Goal: Task Accomplishment & Management: Manage account settings

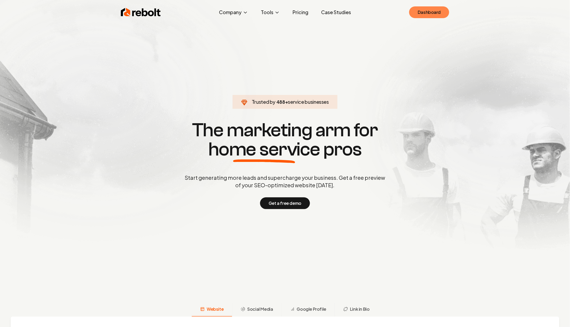
click at [444, 11] on link "Dashboard" at bounding box center [429, 12] width 40 height 12
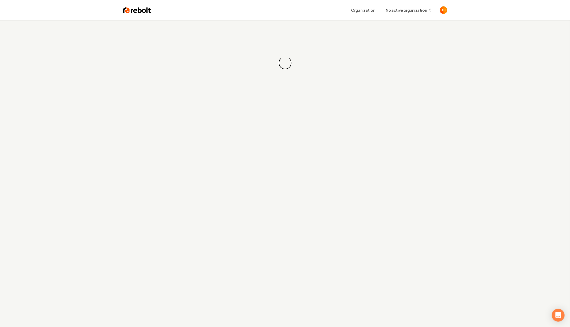
click at [340, 7] on div "Organization No active organization" at bounding box center [299, 10] width 296 height 10
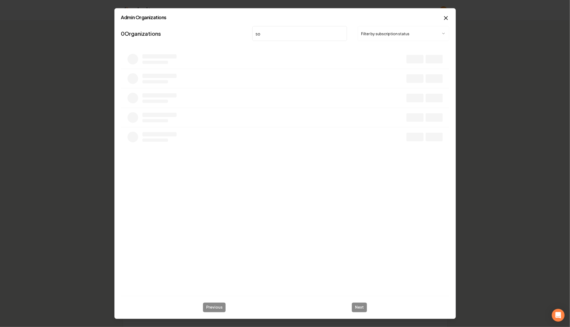
type input "s"
type input "stor"
click at [444, 18] on icon "button" at bounding box center [446, 18] width 6 height 6
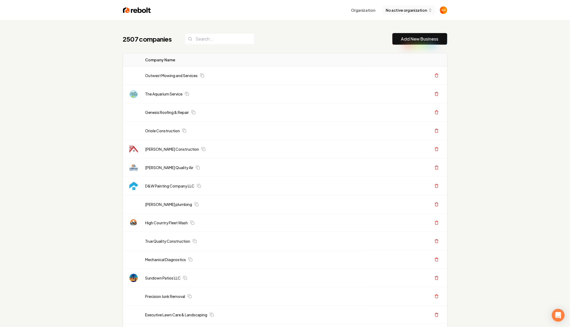
click at [418, 10] on span "No active organization" at bounding box center [406, 10] width 41 height 6
click at [421, 41] on div "Rebolt Site Builder" at bounding box center [414, 38] width 61 height 6
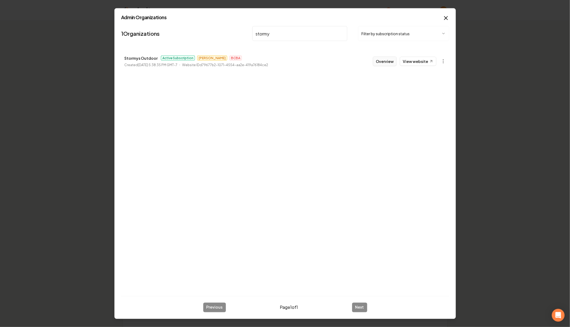
type input "stormy"
click at [391, 60] on button "Overview" at bounding box center [385, 62] width 24 height 10
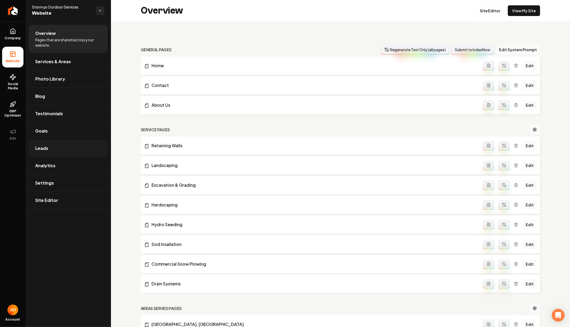
click at [62, 144] on link "Leads" at bounding box center [68, 148] width 79 height 17
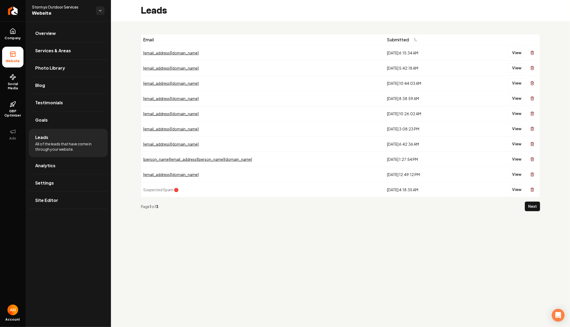
click at [281, 17] on div "Leads" at bounding box center [340, 10] width 459 height 21
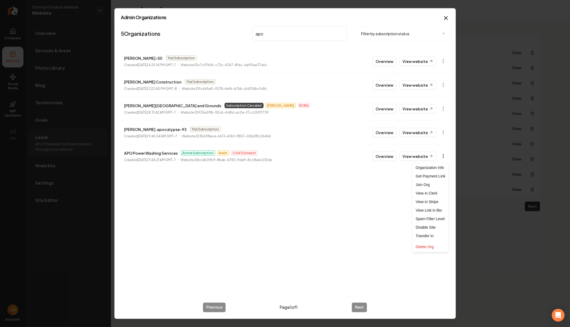
click at [444, 154] on body "Company Website Social Media GBP Optimizer Ads Account Stormys Outdoor Services…" at bounding box center [285, 163] width 570 height 327
click at [428, 198] on link "View in Stripe" at bounding box center [431, 202] width 34 height 9
click at [271, 32] on input "apo" at bounding box center [299, 33] width 95 height 15
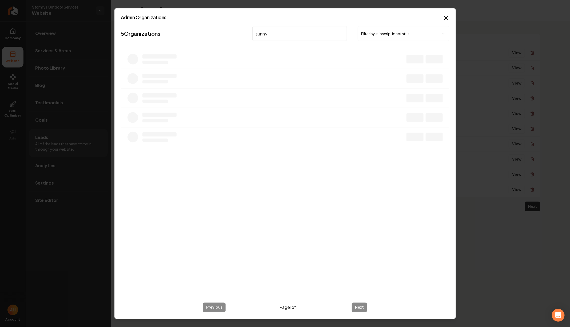
type input "sunny"
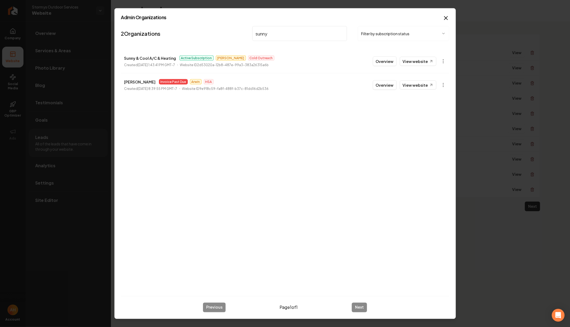
click at [444, 85] on body "Company Website Social Media GBP Optimizer Ads Account Stormys Outdoor Services…" at bounding box center [285, 163] width 570 height 327
click at [434, 132] on link "View in Stripe" at bounding box center [431, 131] width 34 height 9
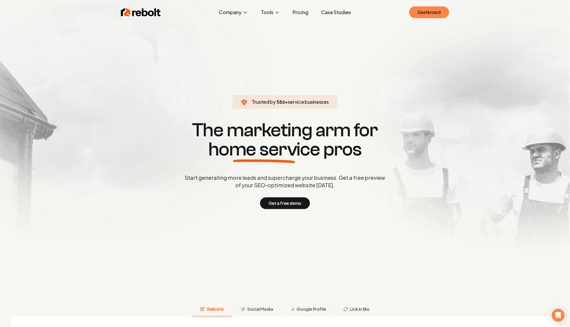
click at [441, 9] on link "Dashboard" at bounding box center [429, 12] width 40 height 12
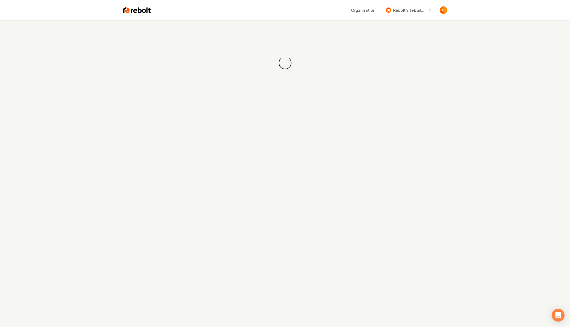
click at [200, 9] on div "Organization Rebolt Site Builder" at bounding box center [299, 10] width 296 height 10
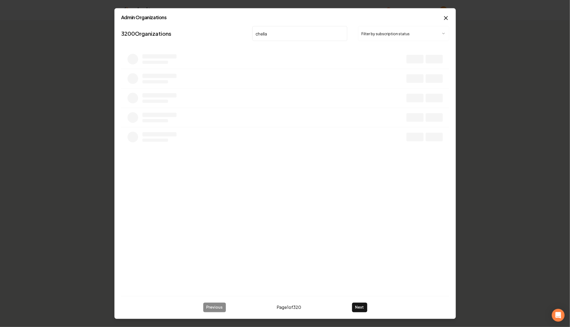
type input "chella"
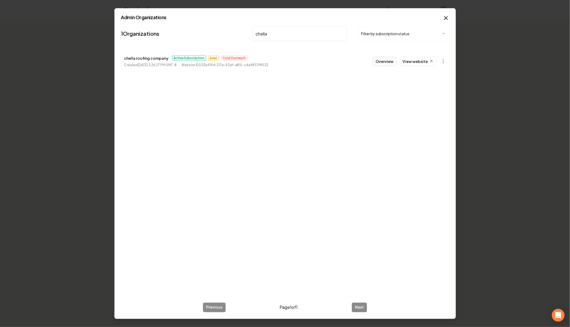
click at [386, 61] on button "Overview" at bounding box center [385, 62] width 24 height 10
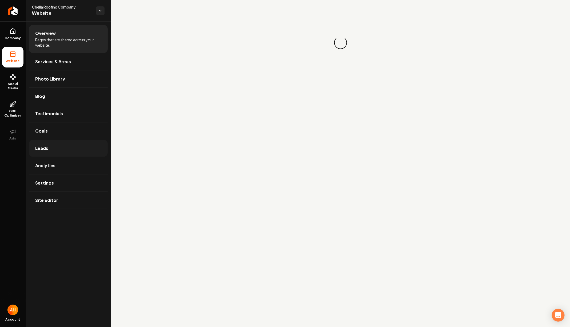
click at [64, 149] on link "Leads" at bounding box center [68, 148] width 79 height 17
